Goal: Task Accomplishment & Management: Complete application form

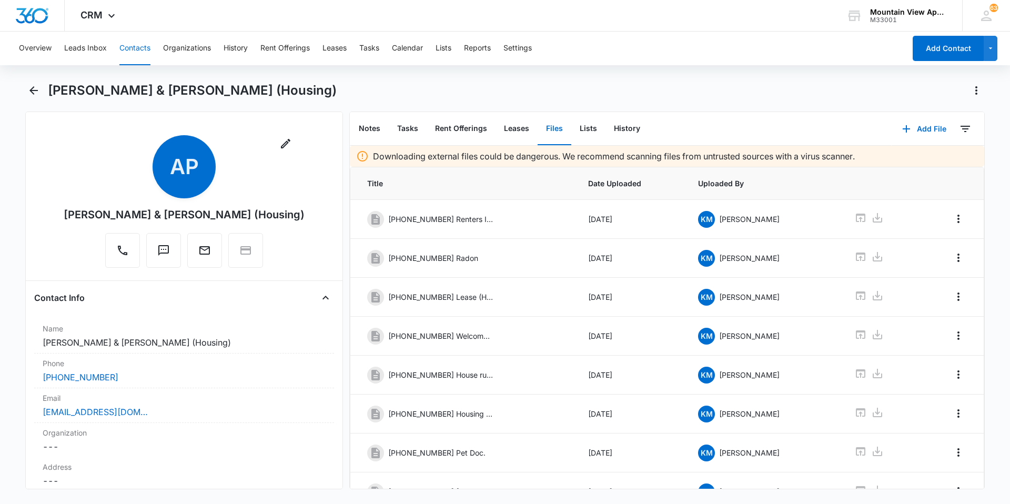
scroll to position [93, 0]
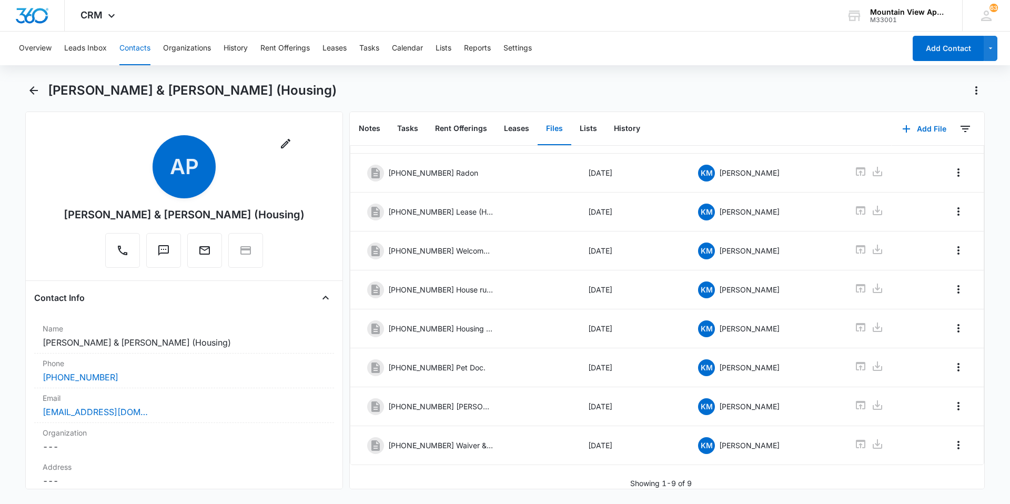
click at [136, 46] on button "Contacts" at bounding box center [134, 49] width 31 height 34
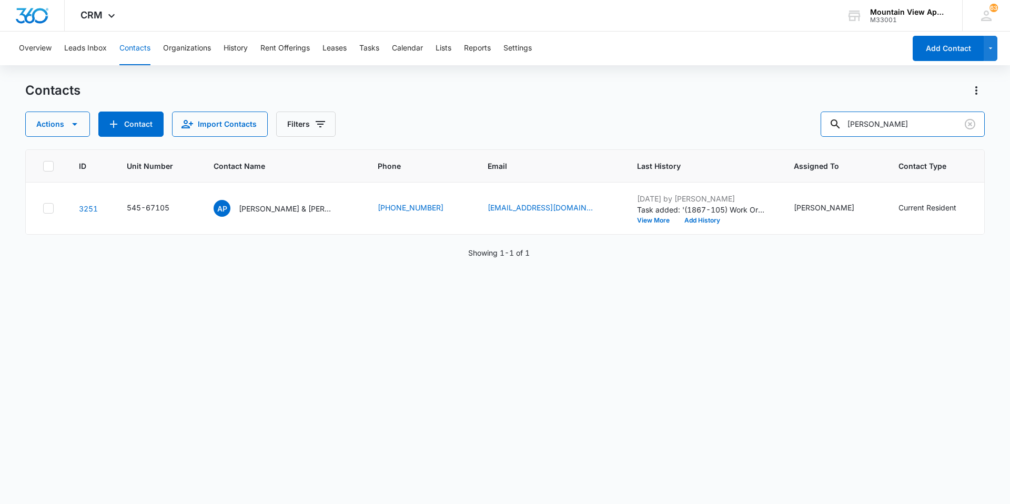
drag, startPoint x: 902, startPoint y: 127, endPoint x: 174, endPoint y: 108, distance: 728.6
click at [238, 109] on div "Contacts Actions Contact Import Contacts Filters [PERSON_NAME]" at bounding box center [504, 109] width 959 height 55
type input "[PERSON_NAME]"
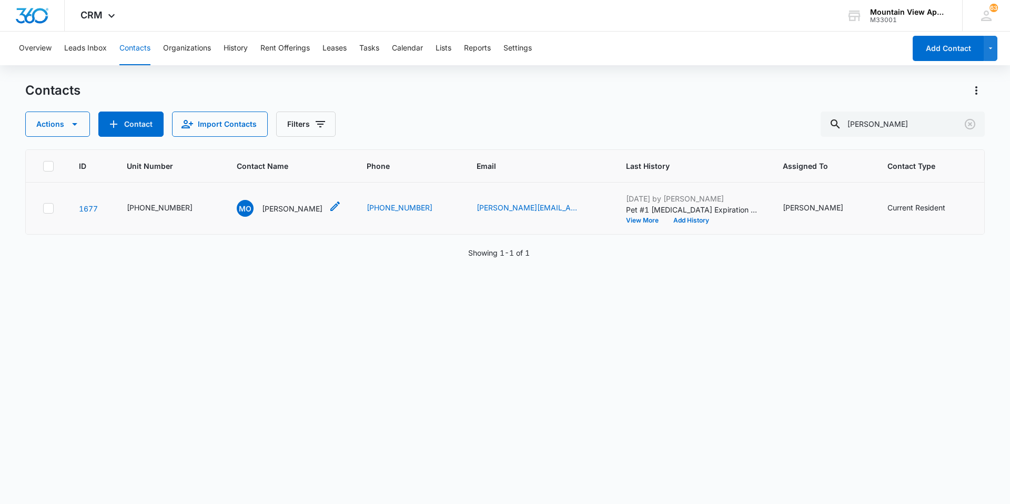
click at [296, 211] on p "[PERSON_NAME]" at bounding box center [292, 208] width 60 height 11
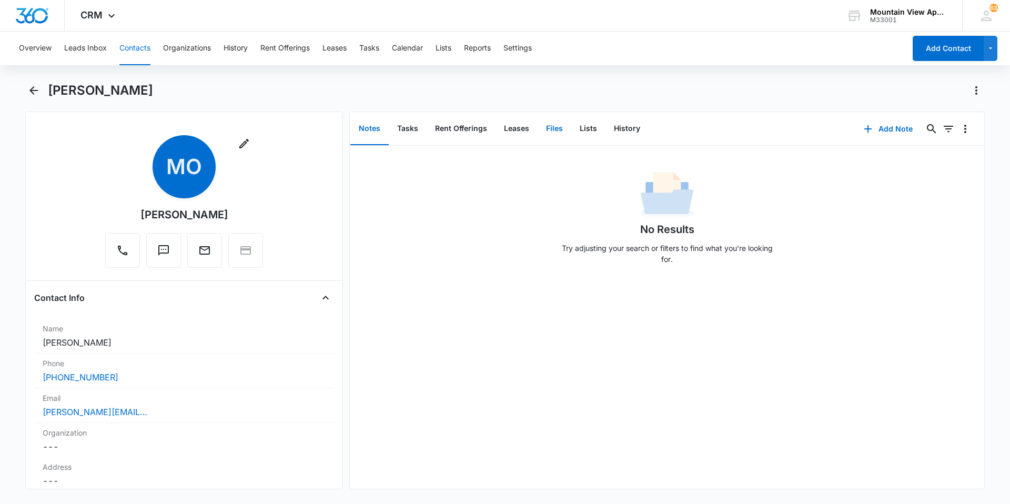
click at [555, 136] on button "Files" at bounding box center [554, 129] width 34 height 33
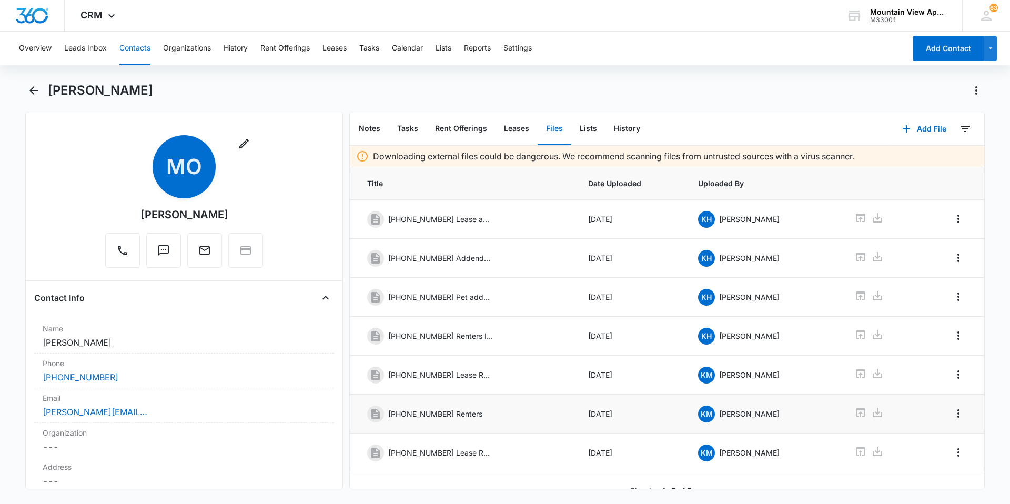
scroll to position [15, 0]
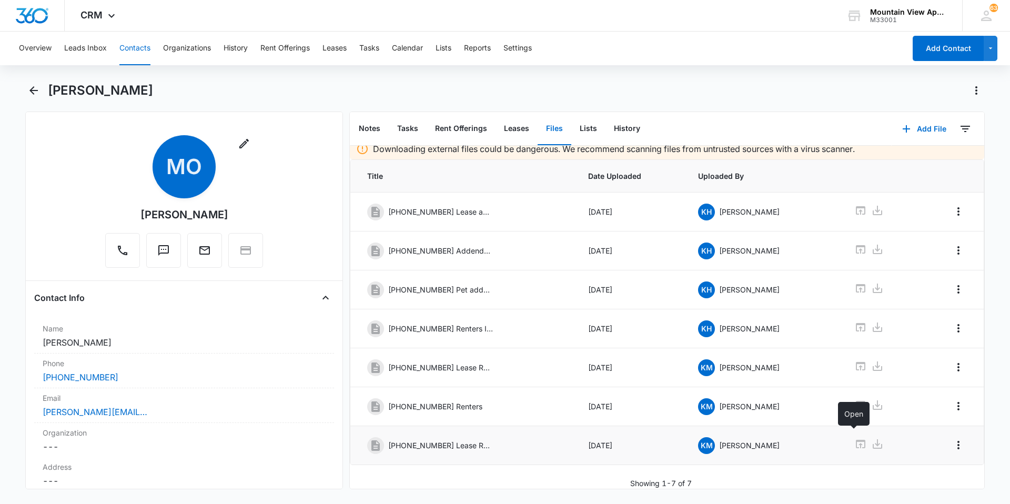
click at [858, 438] on icon at bounding box center [860, 444] width 13 height 13
click at [138, 51] on button "Contacts" at bounding box center [134, 49] width 31 height 34
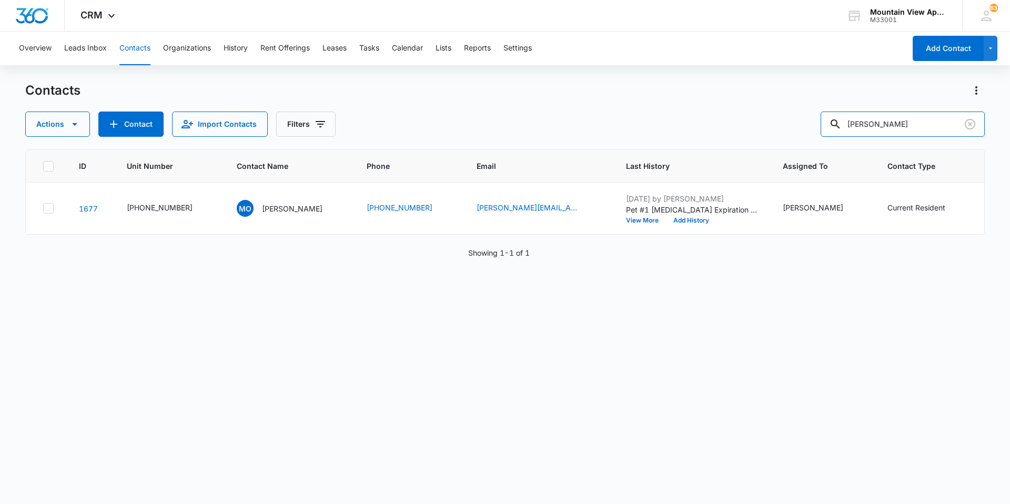
drag, startPoint x: 886, startPoint y: 124, endPoint x: 815, endPoint y: 136, distance: 71.5
click at [815, 136] on div "Actions Contact Import Contacts Filters [PERSON_NAME]" at bounding box center [504, 123] width 959 height 25
type input "o"
type input "[PERSON_NAME]"
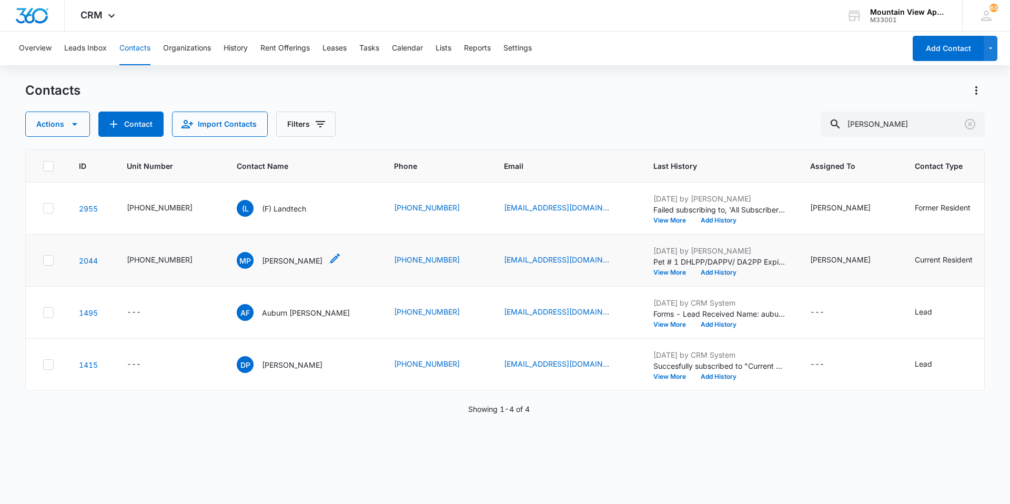
click at [292, 261] on p "[PERSON_NAME]" at bounding box center [292, 260] width 60 height 11
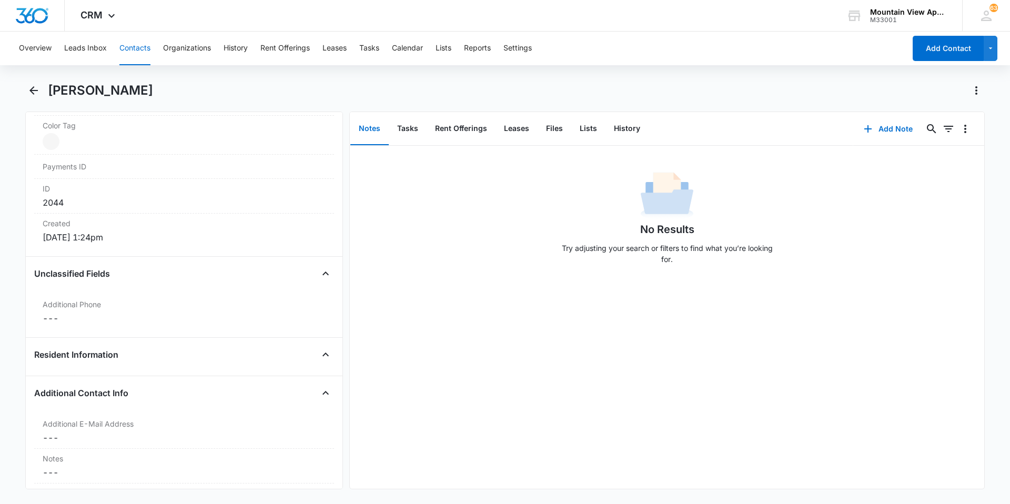
scroll to position [894, 0]
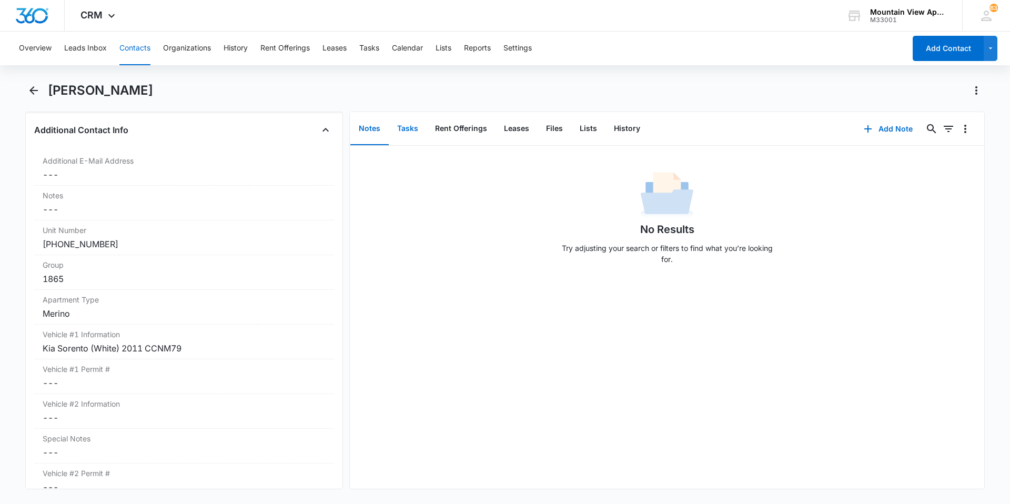
click at [413, 134] on button "Tasks" at bounding box center [408, 129] width 38 height 33
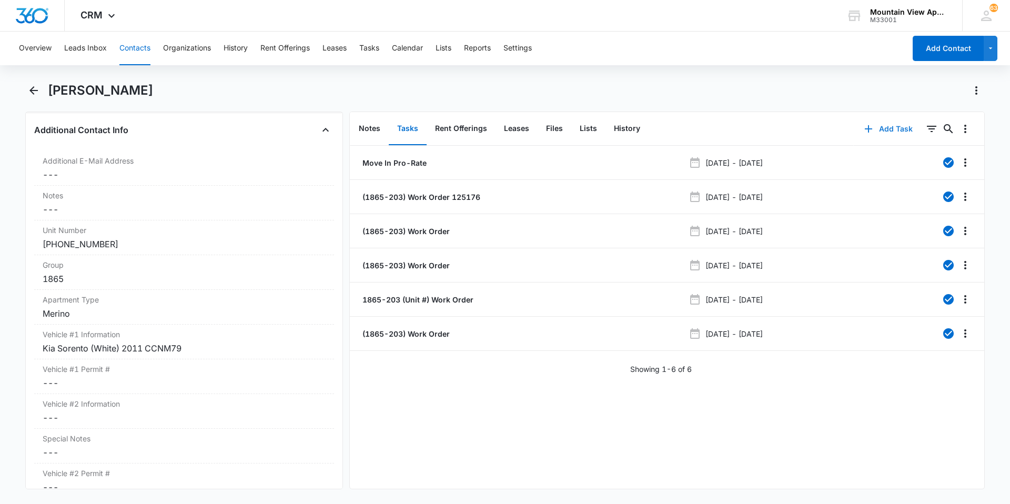
click at [881, 129] on button "Add Task" at bounding box center [887, 128] width 69 height 25
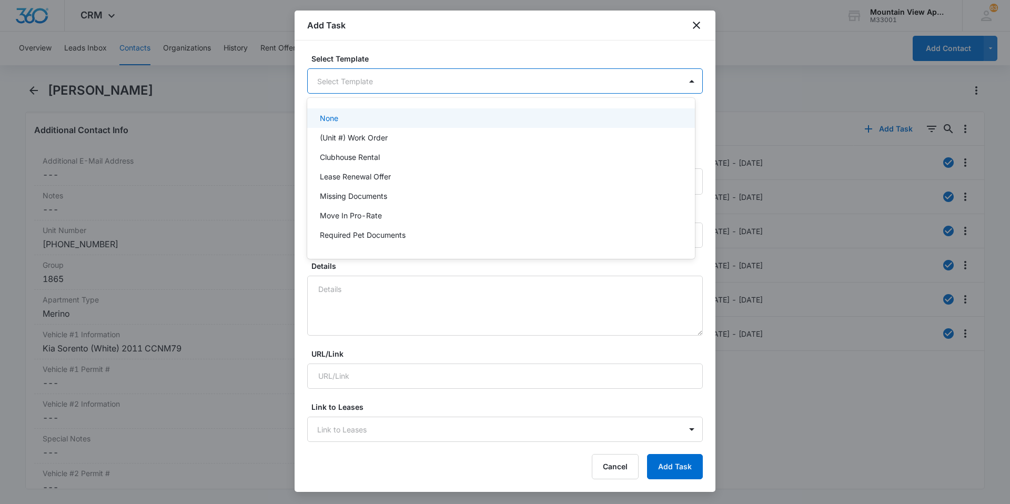
click at [375, 83] on body "CRM Apps Reputation Websites Forms CRM Email Social Content Ads Intelligence Fi…" at bounding box center [505, 252] width 1010 height 504
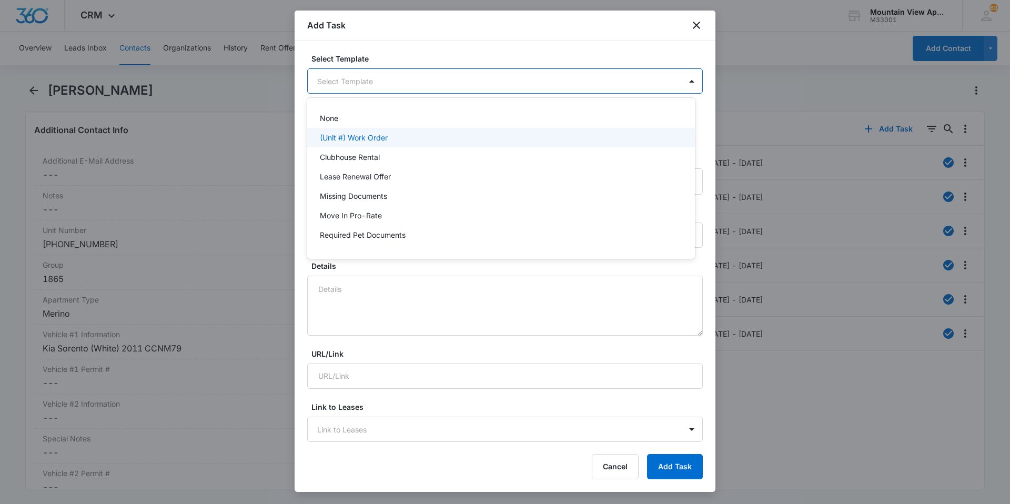
click at [362, 137] on p "(Unit #) Work Order" at bounding box center [354, 137] width 68 height 11
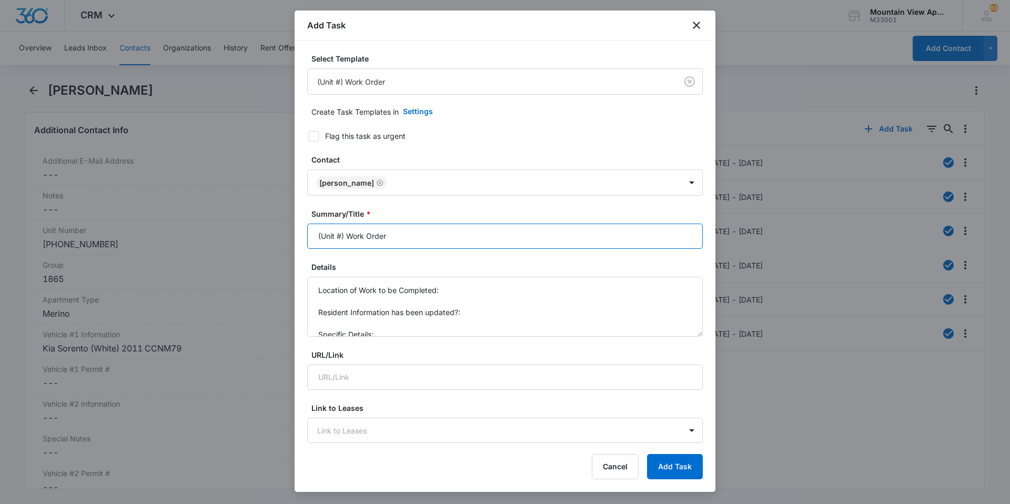
click at [341, 235] on input "(Unit #) Work Order" at bounding box center [504, 235] width 395 height 25
type input "(1865-203) Work Order"
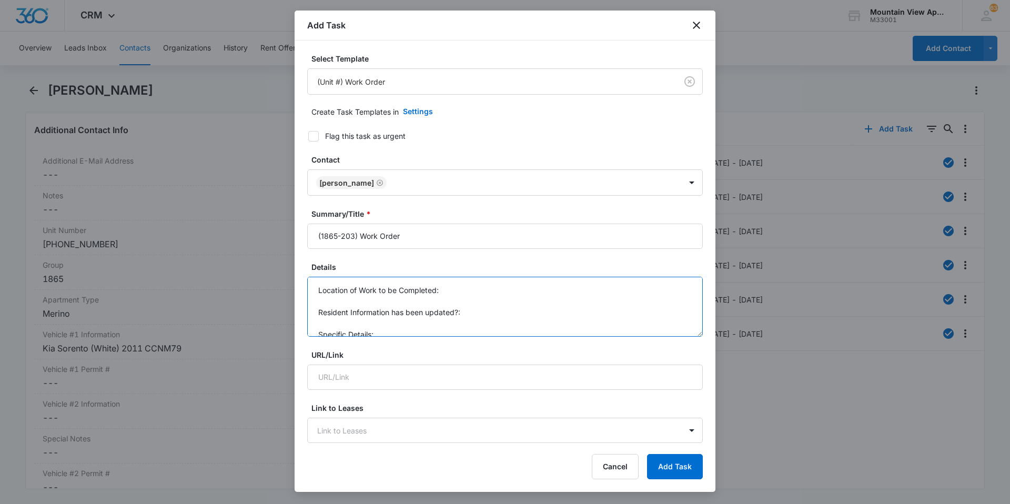
click at [464, 290] on textarea "Location of Work to be Completed: Resident Information has been updated?: Speci…" at bounding box center [504, 307] width 395 height 60
click at [412, 319] on textarea "Location of Work to be Completed: 1865-203 Resident Information has been update…" at bounding box center [504, 307] width 395 height 60
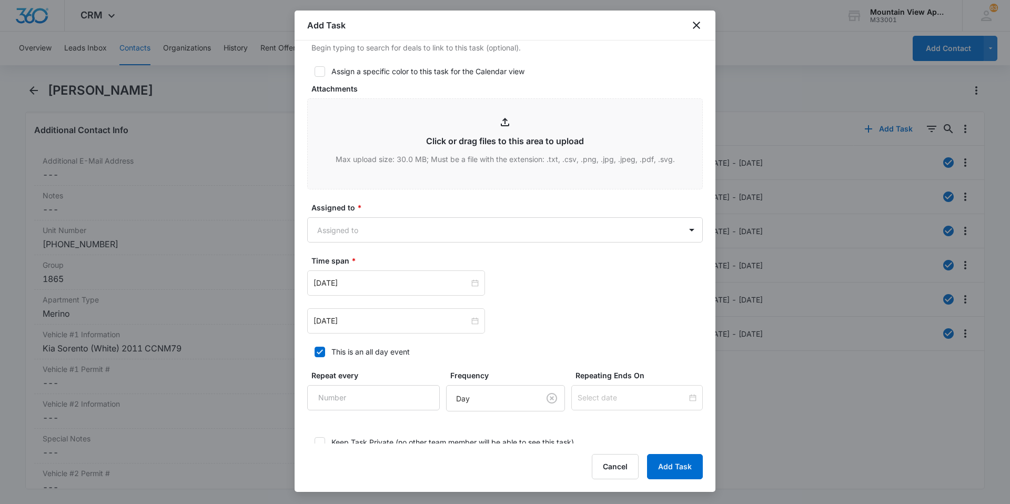
scroll to position [158, 0]
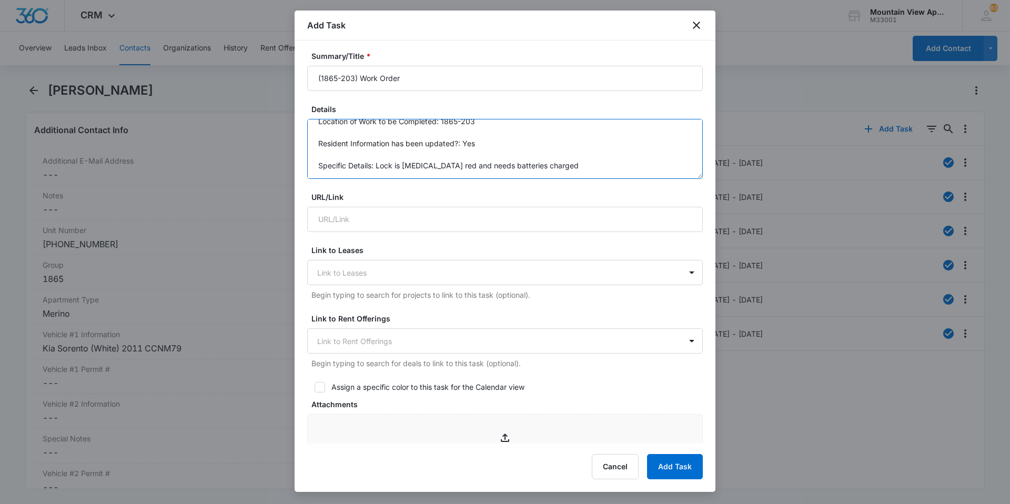
click at [381, 166] on textarea "Location of Work to be Completed: 1865-203 Resident Information has been update…" at bounding box center [504, 149] width 395 height 60
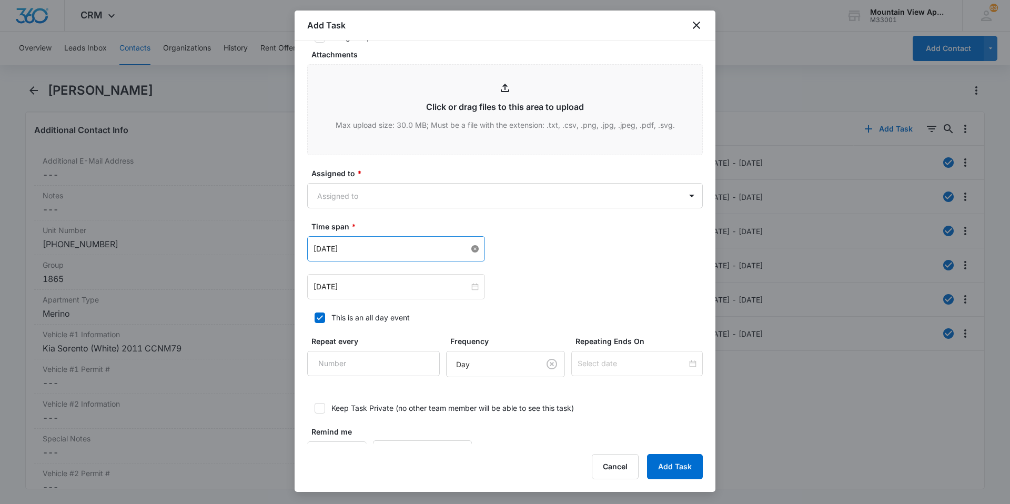
scroll to position [543, 0]
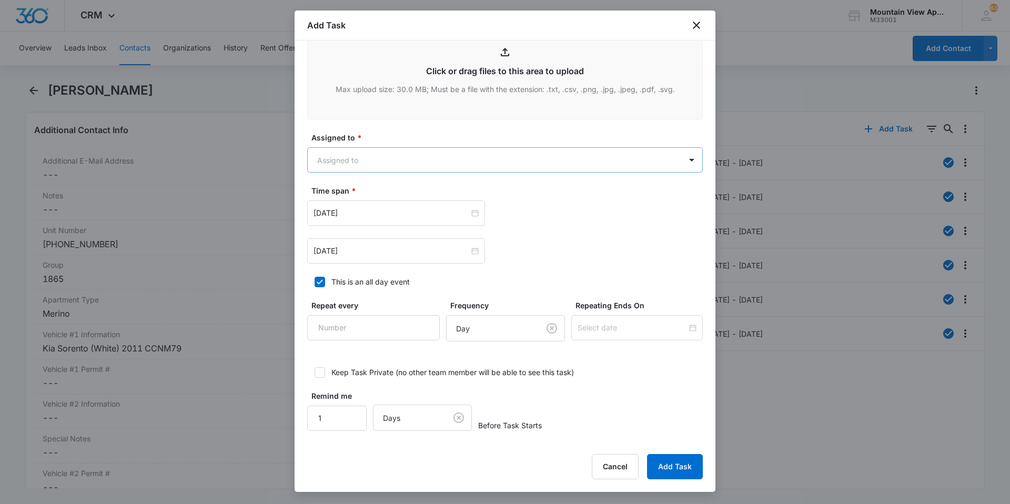
type textarea "Location of Work to be Completed: 1865-203 Resident Information has been update…"
click at [487, 161] on body "CRM Apps Reputation Websites Forms CRM Email Social Content Ads Intelligence Fi…" at bounding box center [505, 252] width 1010 height 504
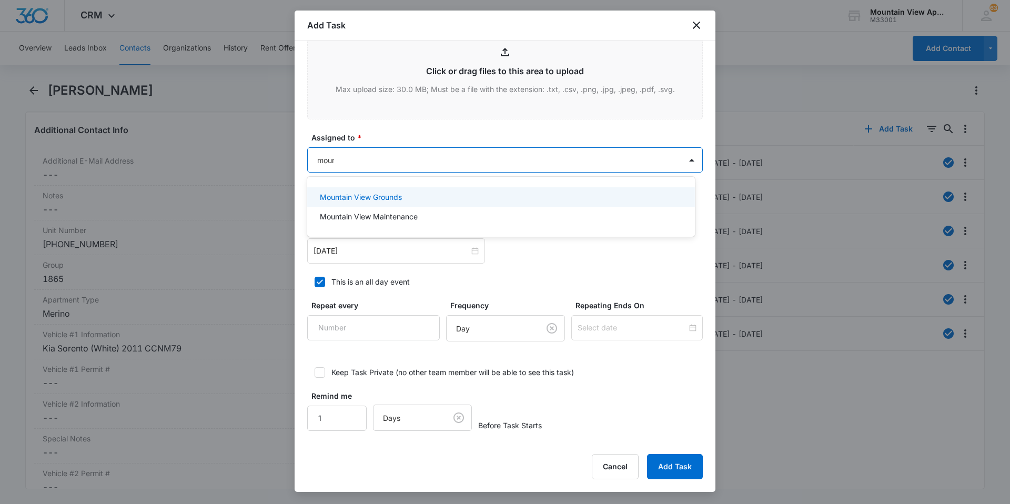
type input "mount"
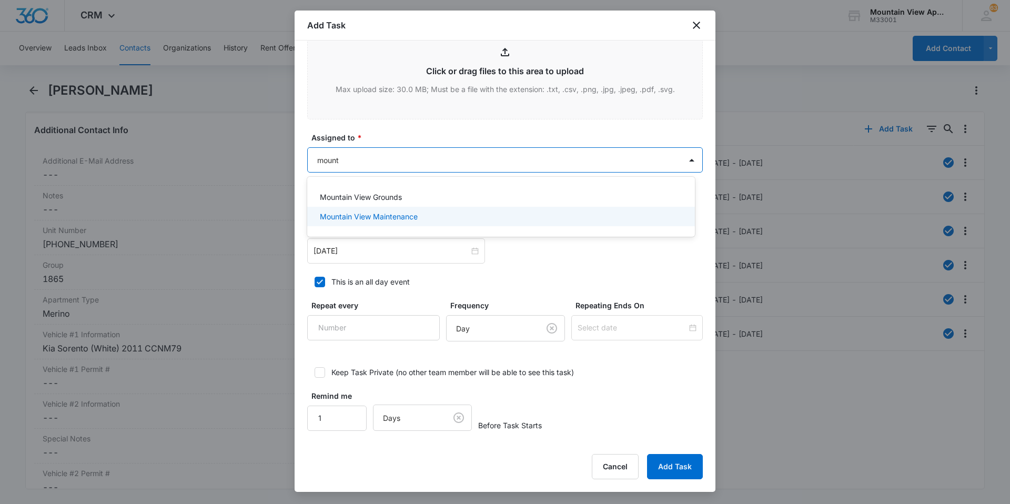
click at [462, 216] on div "Mountain View Maintenance" at bounding box center [500, 216] width 360 height 11
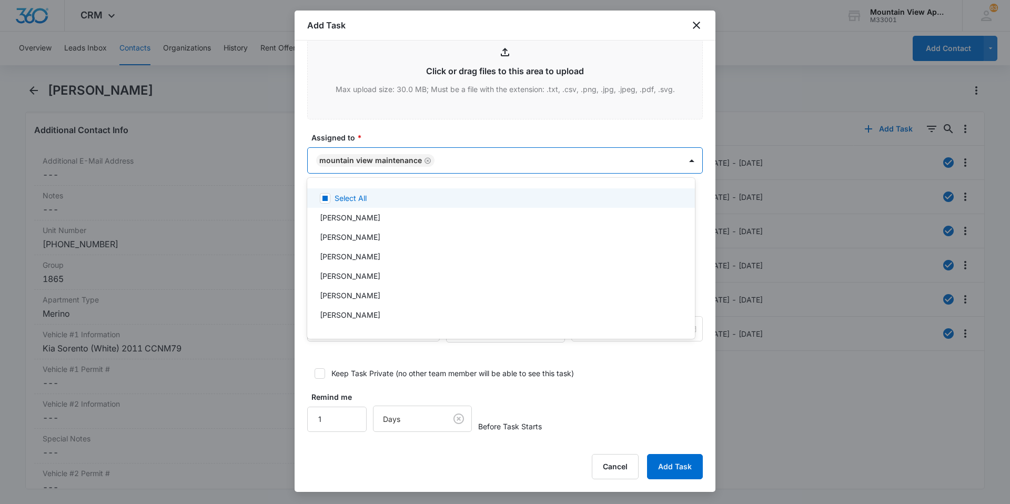
click at [458, 134] on div at bounding box center [505, 252] width 1010 height 504
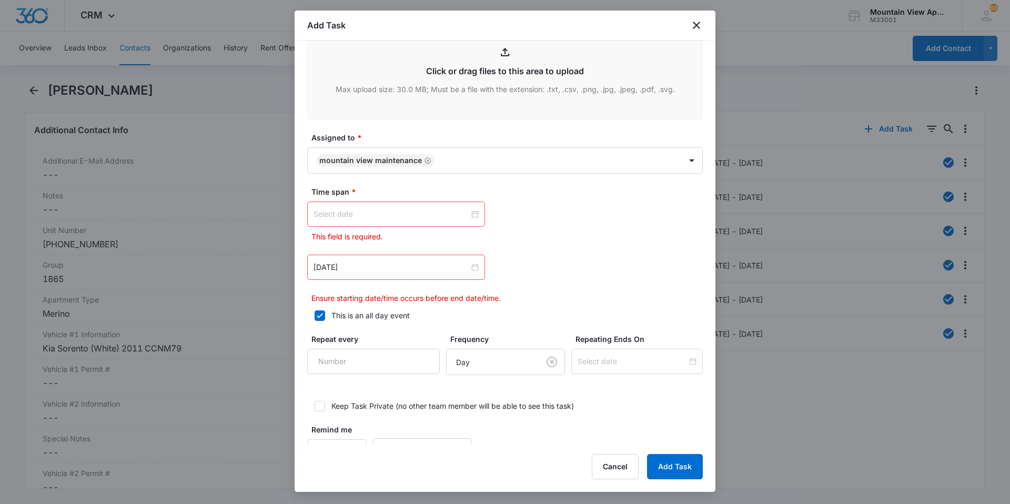
click at [471, 215] on div at bounding box center [395, 214] width 165 height 12
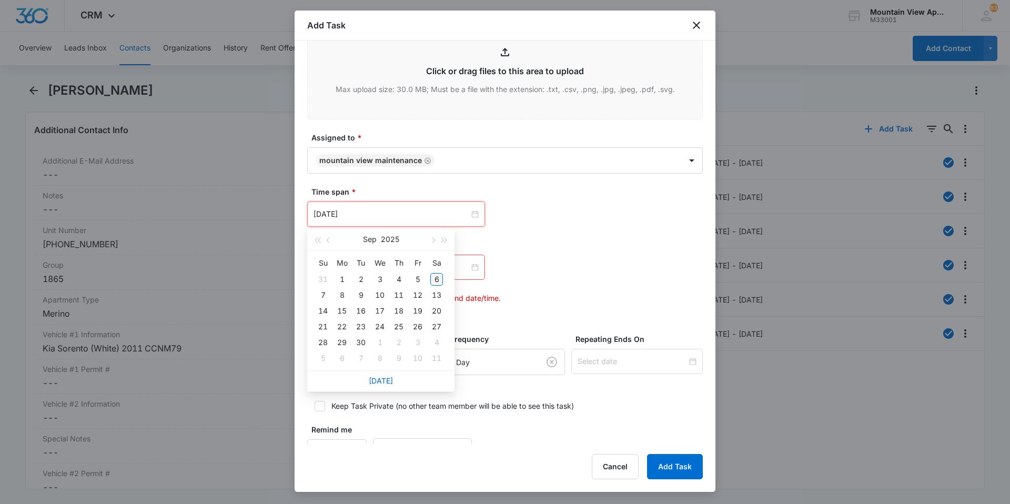
type input "[DATE]"
click at [435, 278] on div "6" at bounding box center [436, 279] width 13 height 13
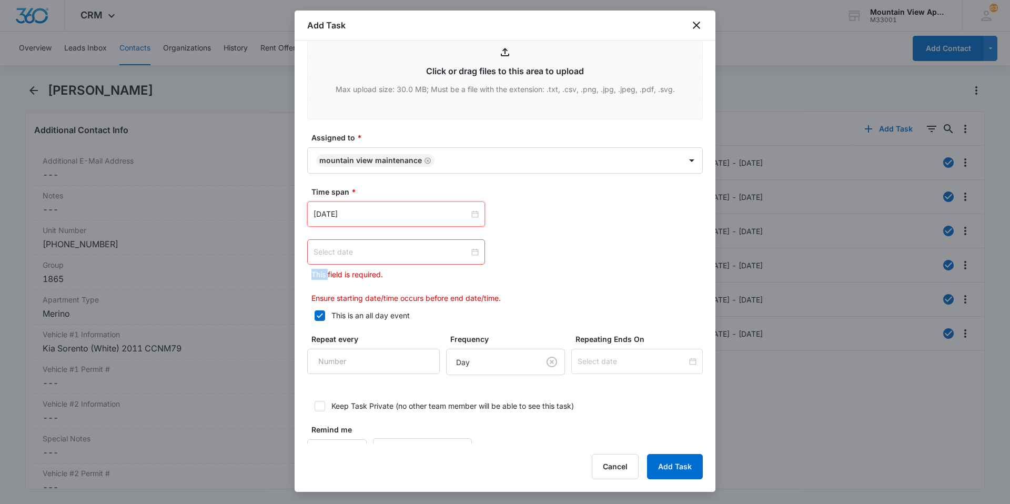
click at [471, 254] on div at bounding box center [395, 252] width 165 height 12
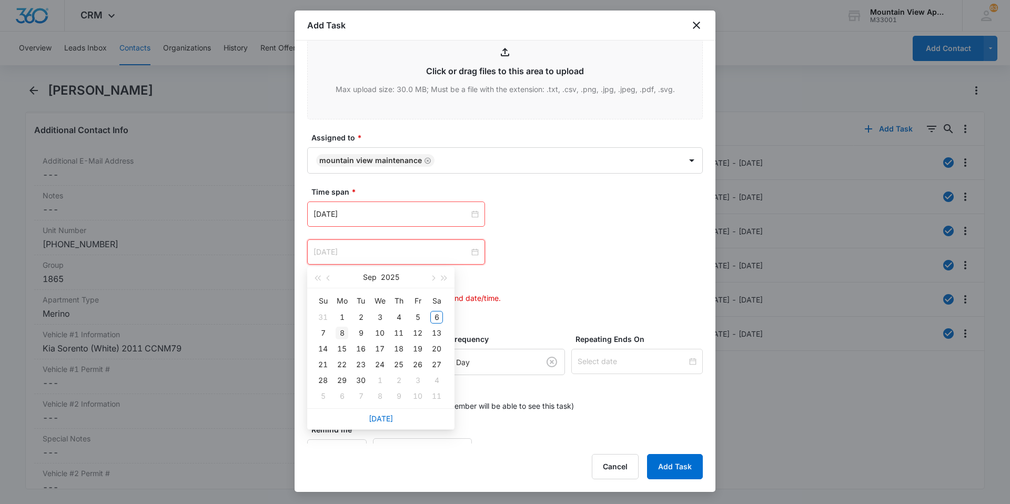
type input "[DATE]"
click at [339, 332] on div "8" at bounding box center [341, 333] width 13 height 13
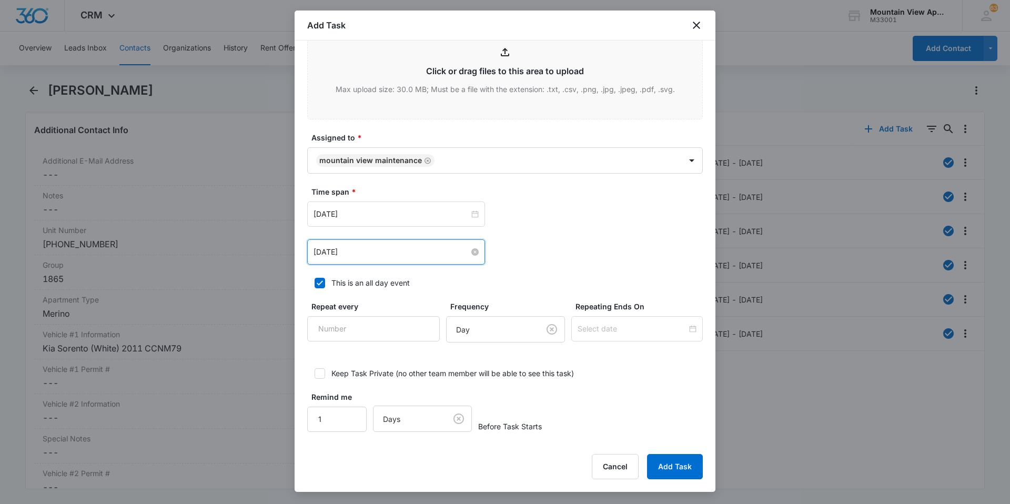
click at [646, 279] on label "This is an all day event" at bounding box center [504, 282] width 395 height 11
click at [314, 279] on input "This is an all day event" at bounding box center [310, 282] width 7 height 7
checkbox input "false"
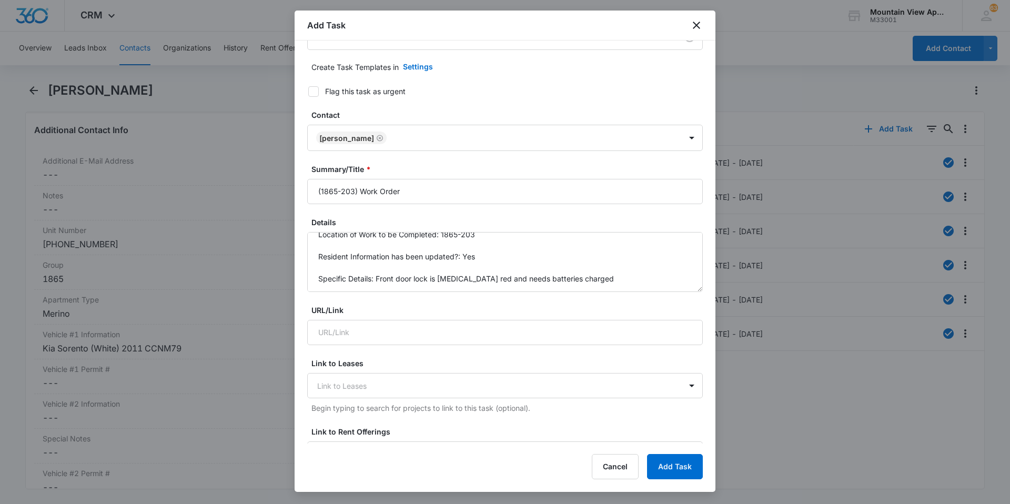
scroll to position [0, 0]
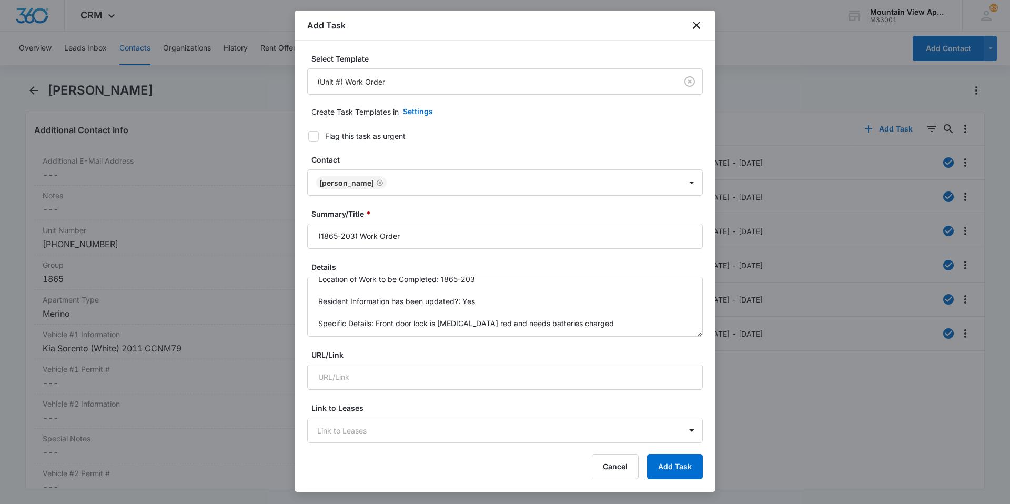
click at [318, 137] on div at bounding box center [313, 136] width 11 height 11
click at [308, 137] on input "Flag this task as urgent" at bounding box center [304, 136] width 7 height 7
checkbox input "true"
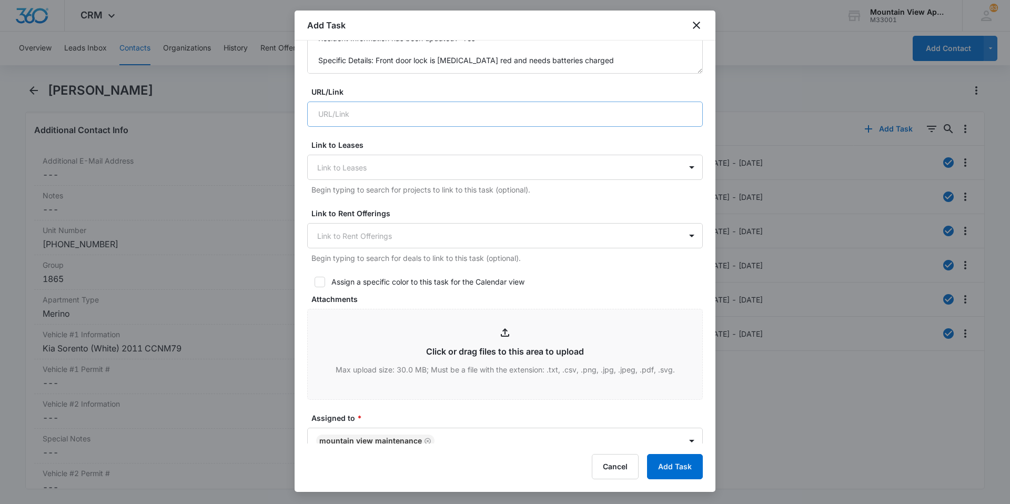
scroll to position [544, 0]
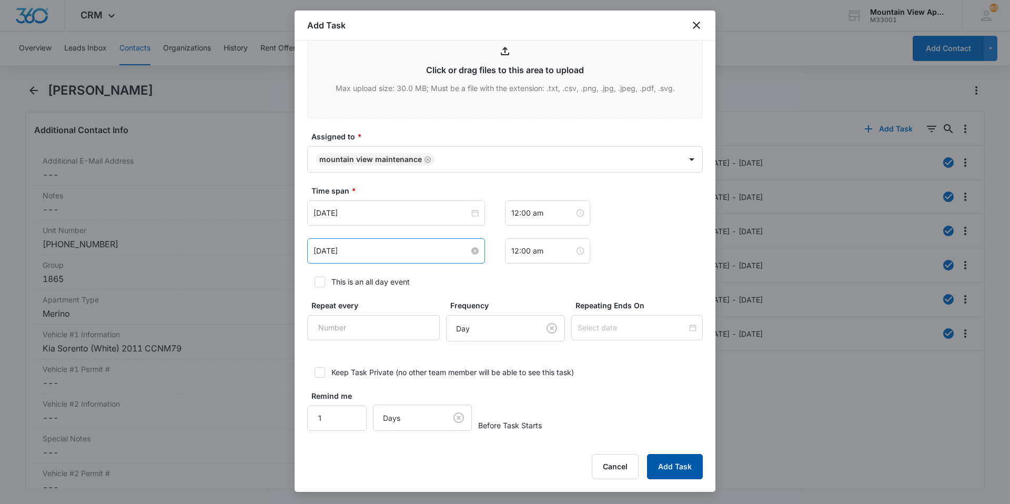
click at [678, 474] on button "Add Task" at bounding box center [675, 466] width 56 height 25
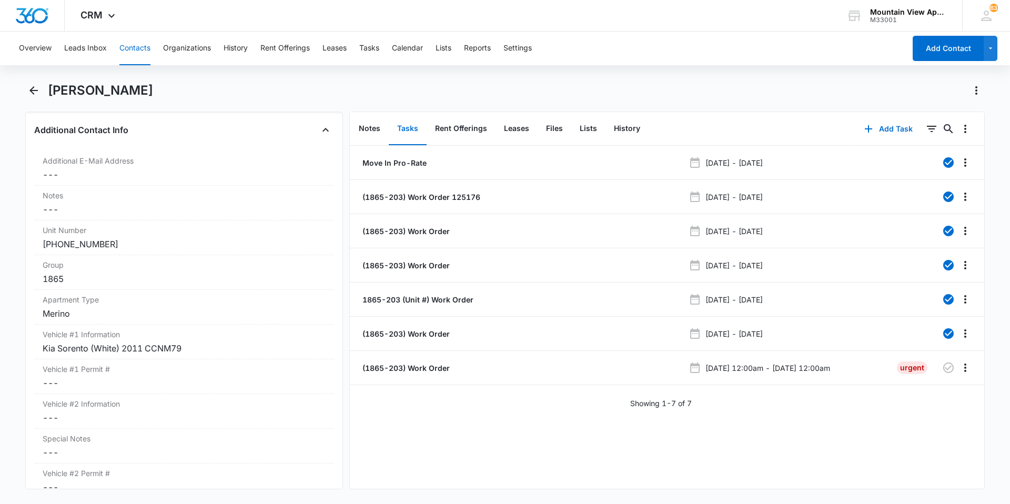
click at [136, 58] on button "Contacts" at bounding box center [134, 49] width 31 height 34
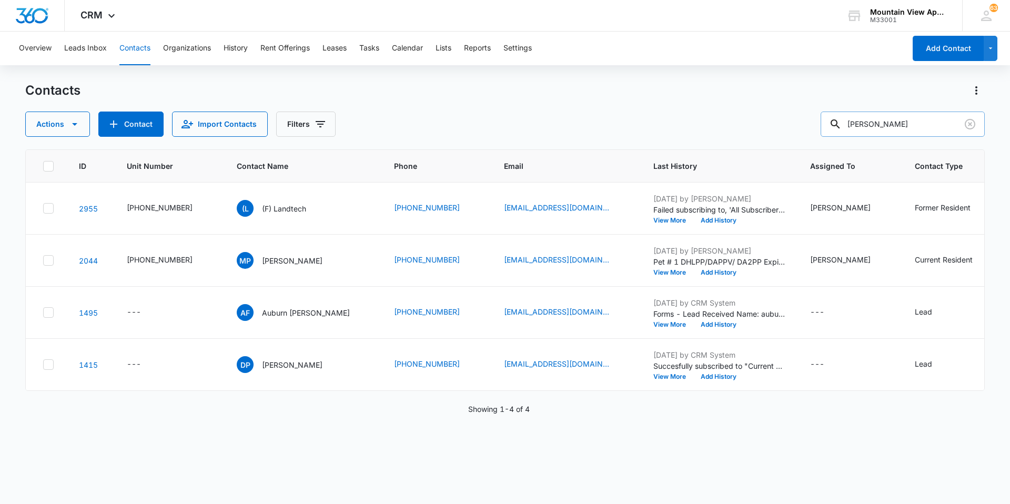
click at [885, 136] on input "[PERSON_NAME]" at bounding box center [902, 123] width 164 height 25
drag, startPoint x: 888, startPoint y: 125, endPoint x: 658, endPoint y: 100, distance: 231.1
click at [665, 114] on div "Actions Contact Import Contacts Filters [PERSON_NAME]" at bounding box center [504, 123] width 959 height 25
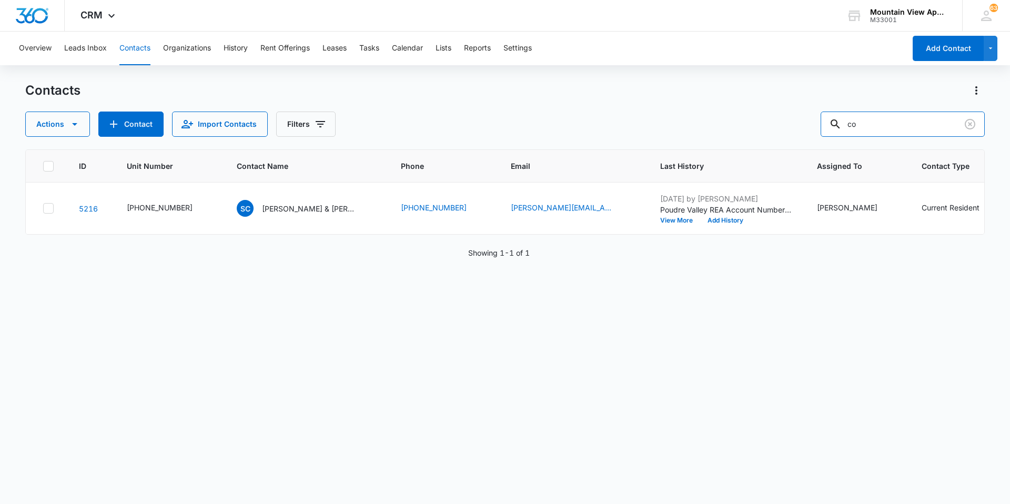
type input "c"
type input "[PERSON_NAME]"
